Goal: Task Accomplishment & Management: Use online tool/utility

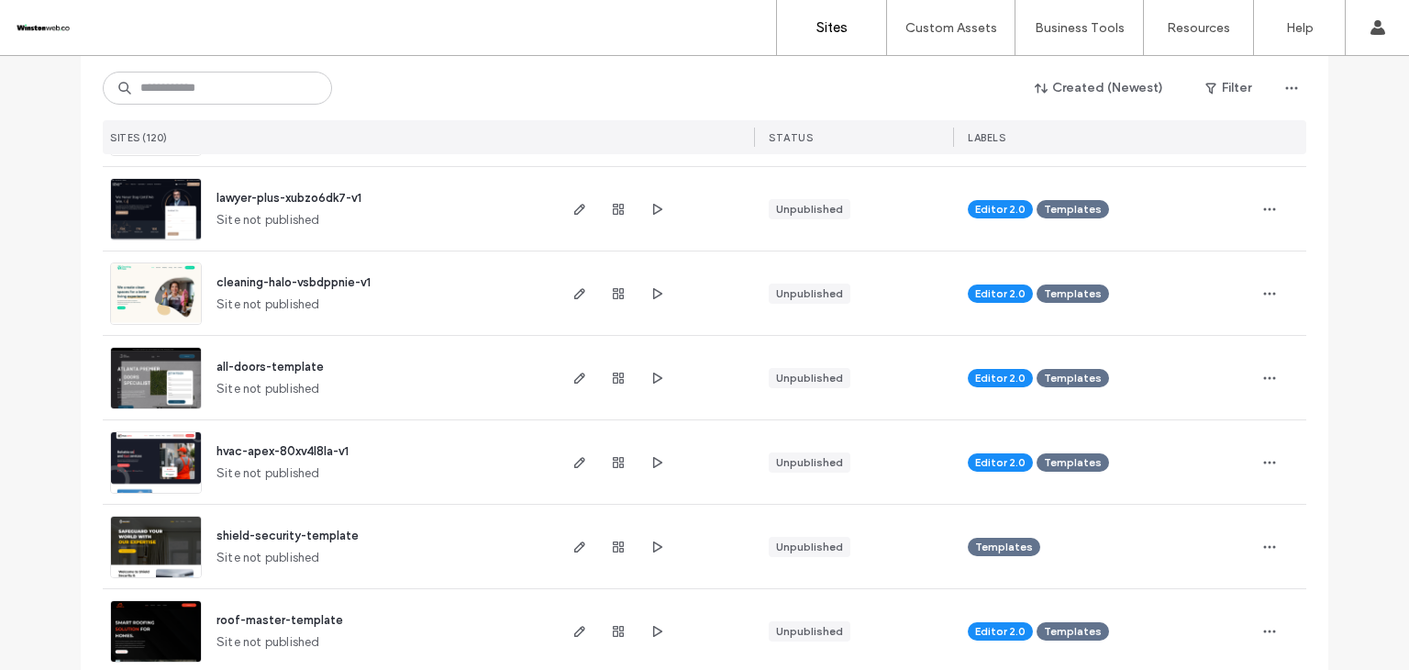
scroll to position [459, 0]
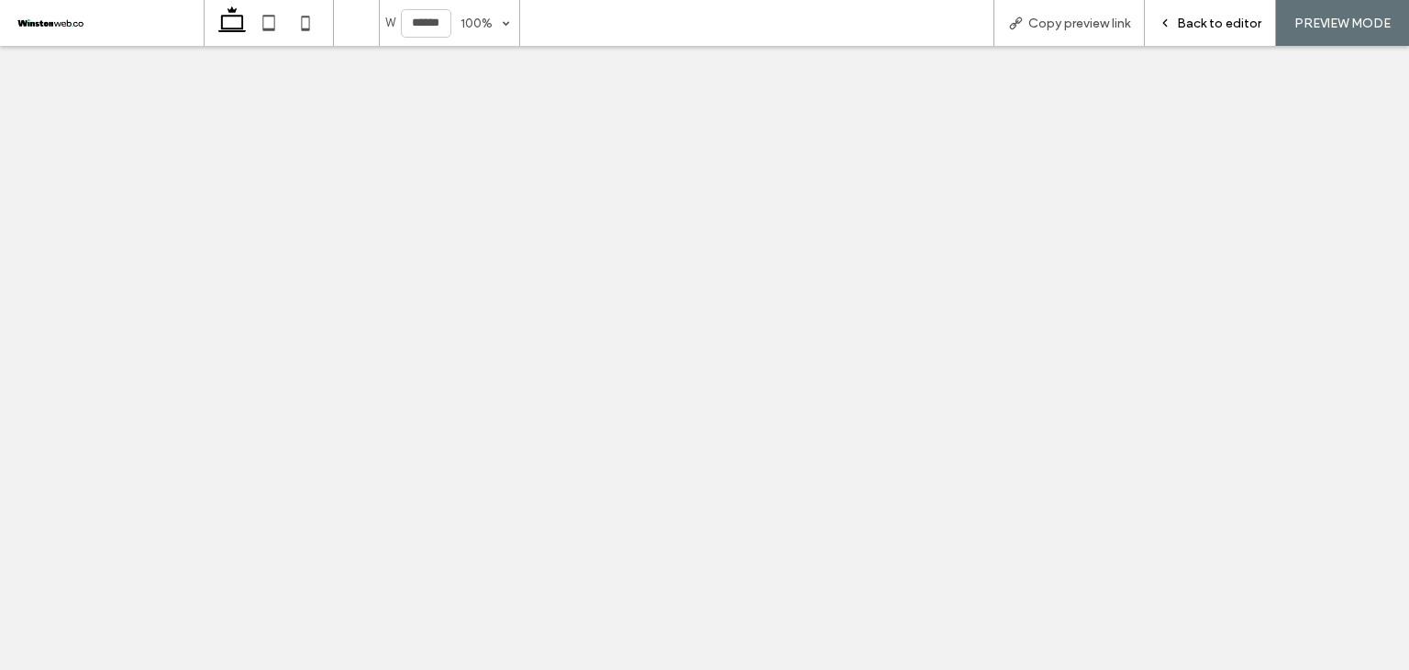
click at [1232, 29] on span "Back to editor" at bounding box center [1219, 24] width 84 height 16
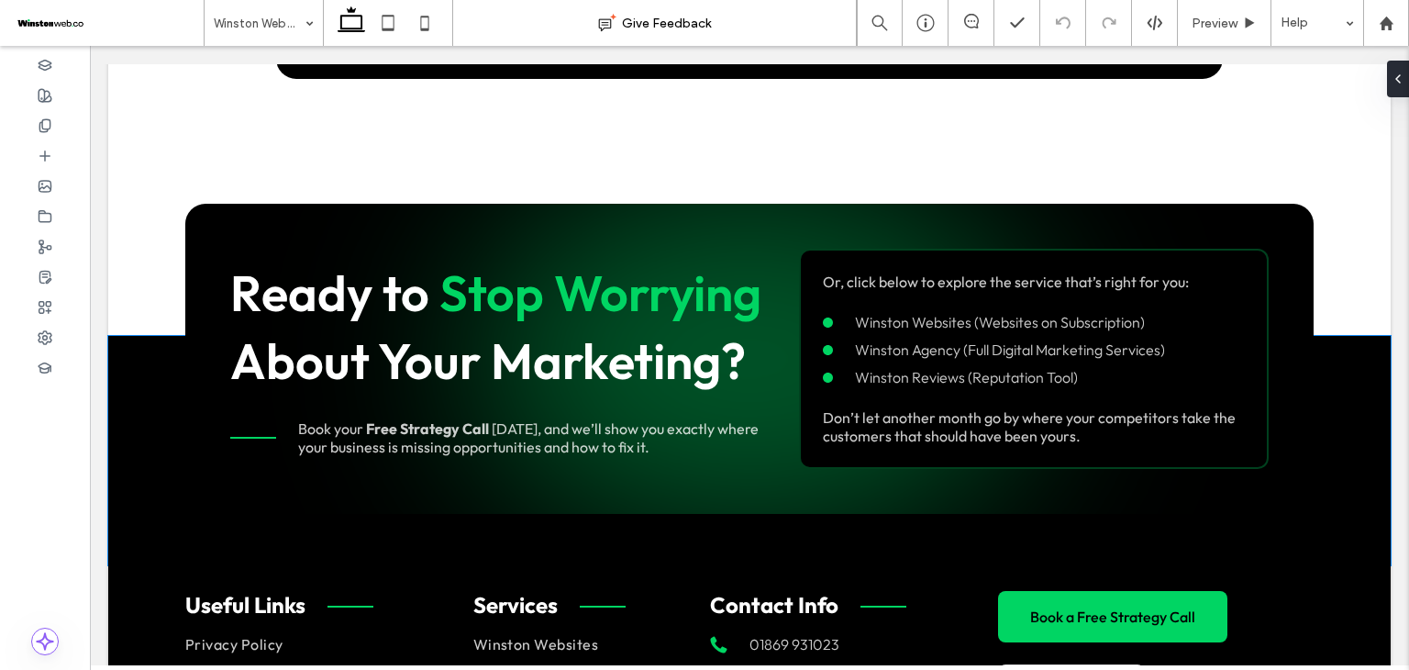
scroll to position [6791, 0]
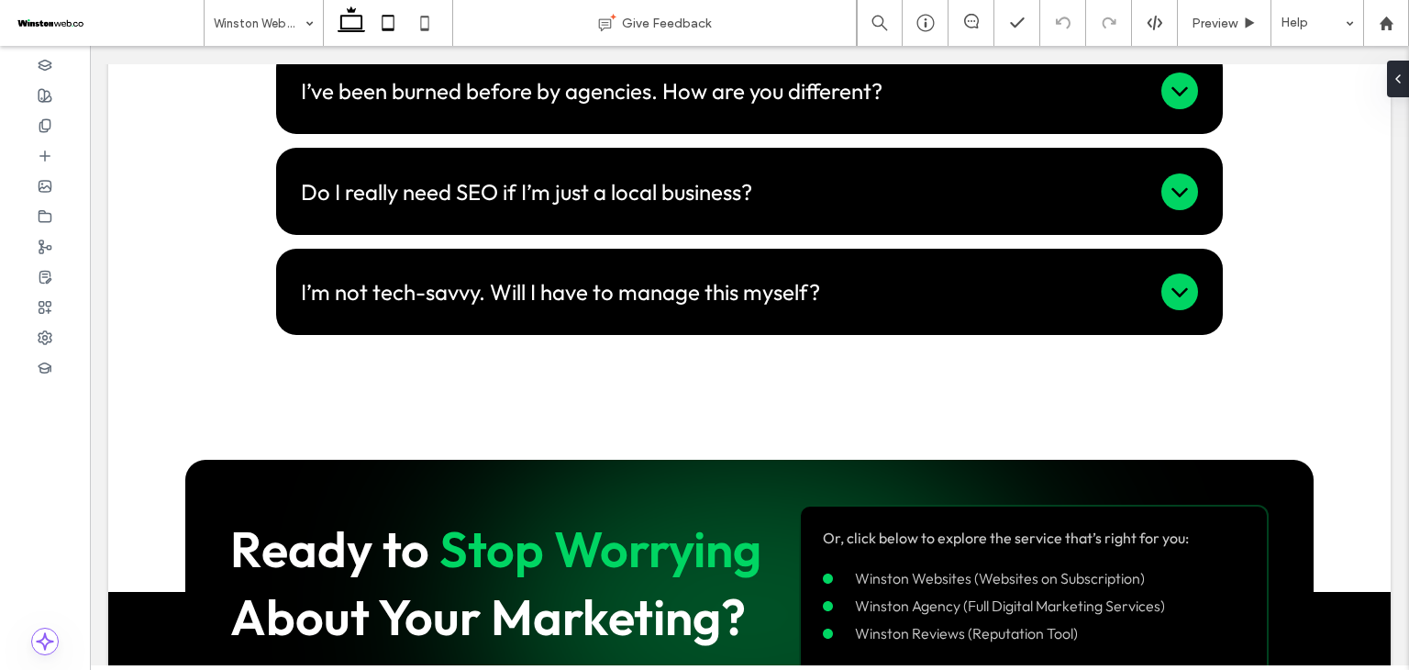
click at [387, 28] on use at bounding box center [388, 23] width 12 height 16
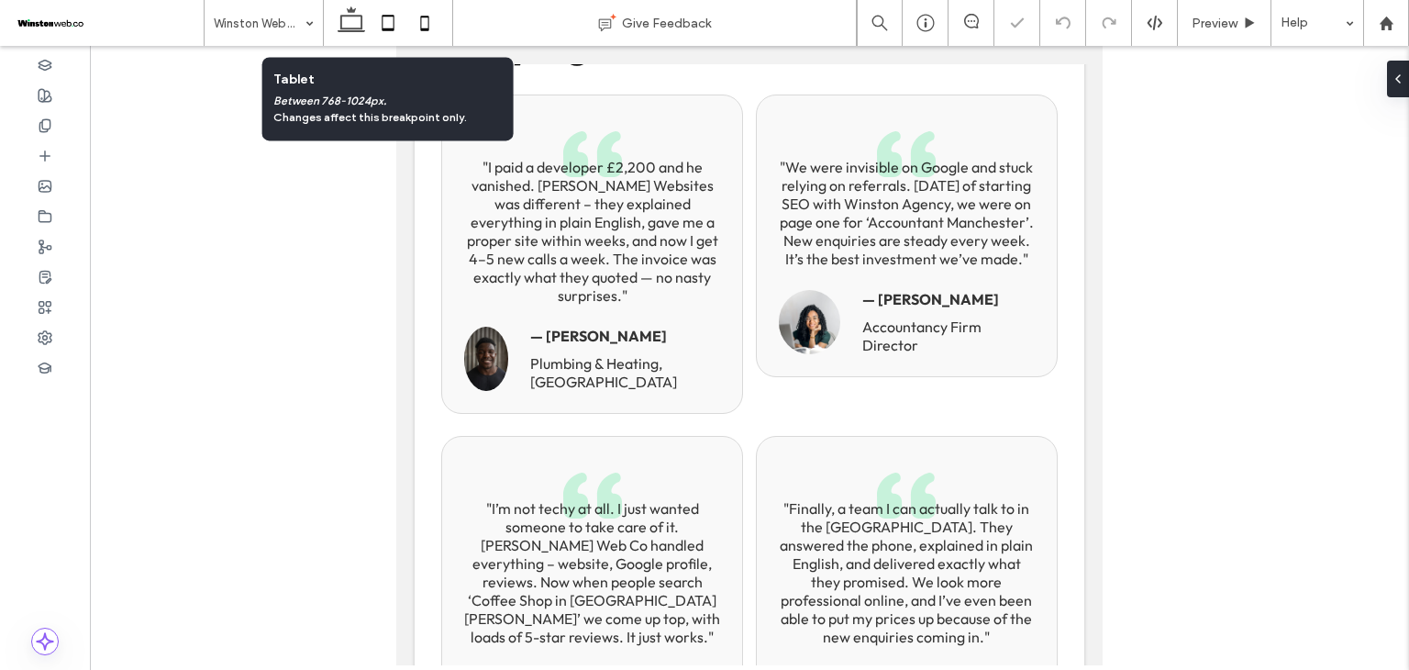
scroll to position [8367, 0]
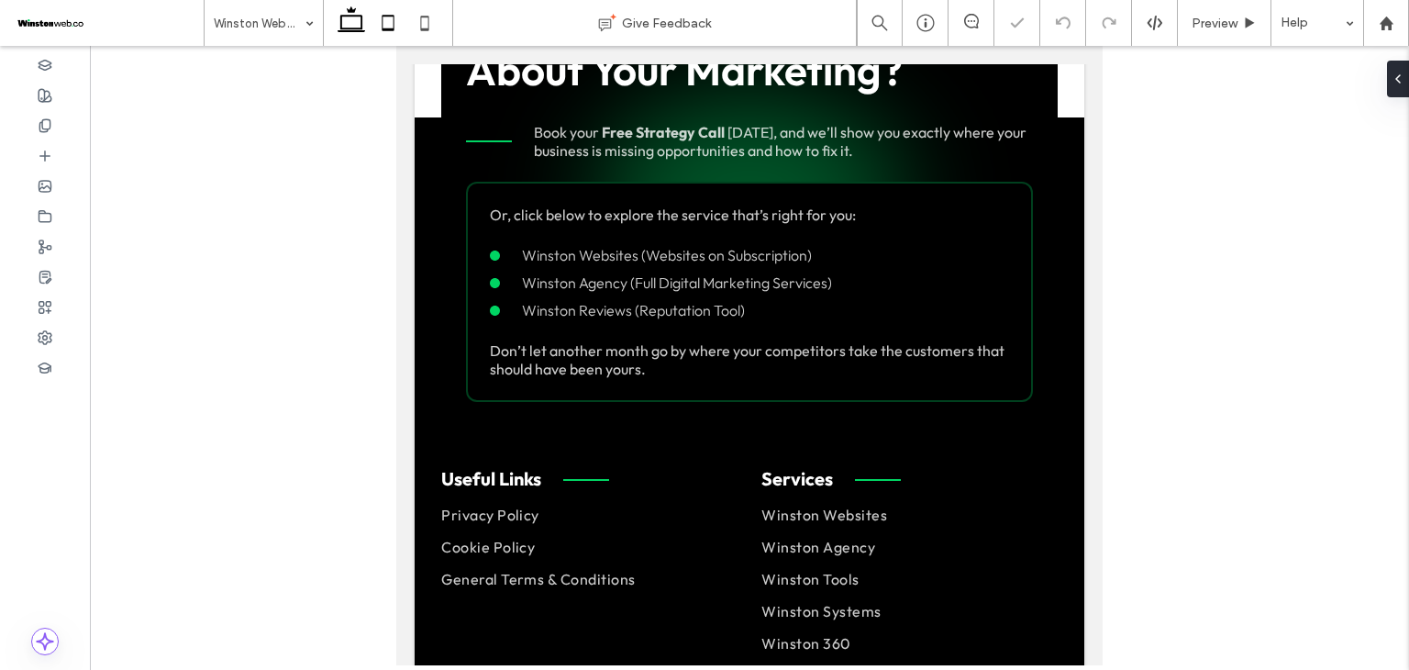
click at [349, 21] on icon at bounding box center [351, 23] width 37 height 37
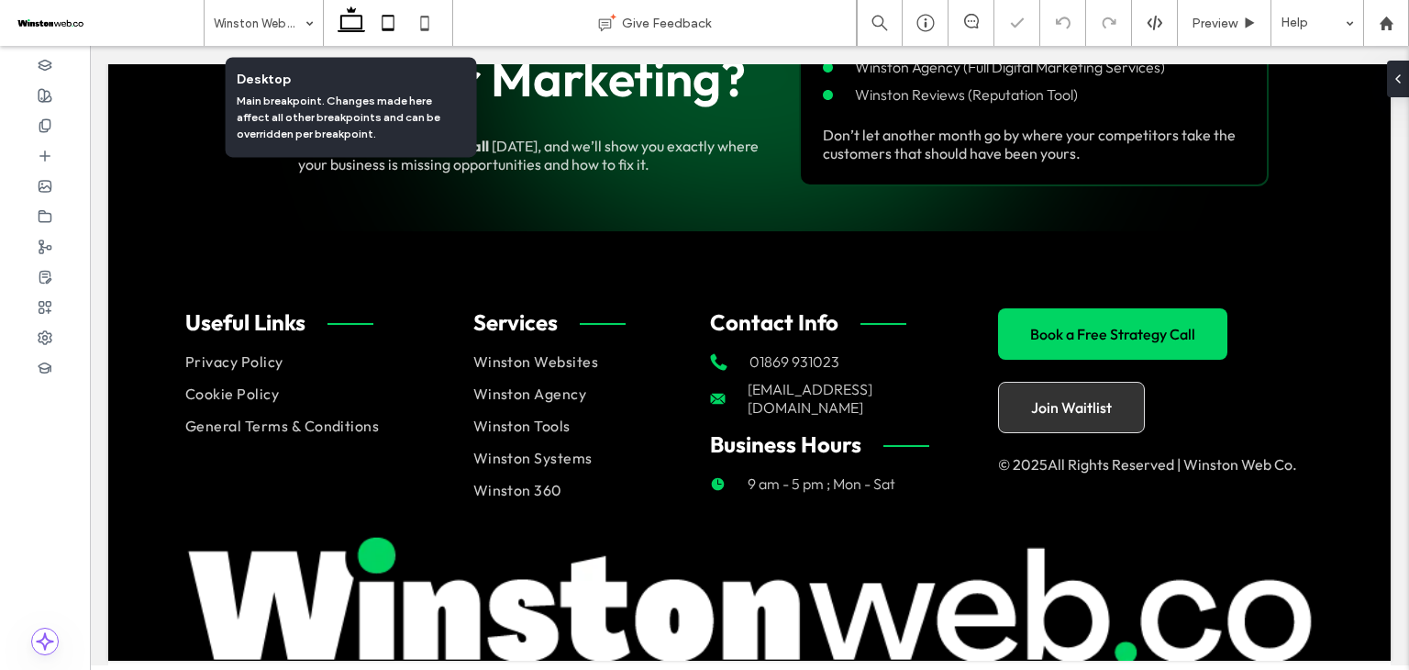
scroll to position [7244, 0]
